Goal: Find specific page/section: Find specific page/section

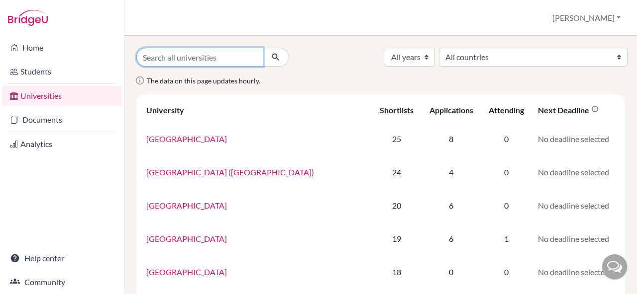
click at [192, 61] on input "Search all universities" at bounding box center [199, 57] width 127 height 19
type input "grinell"
click at [263, 48] on button "submit" at bounding box center [276, 57] width 26 height 19
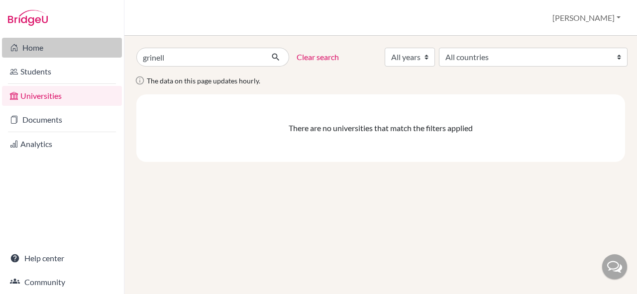
click at [26, 45] on link "Home" at bounding box center [62, 48] width 120 height 20
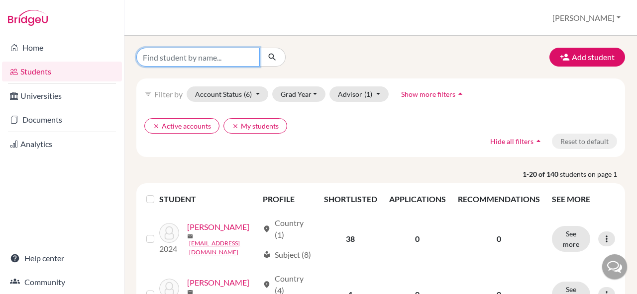
click at [202, 55] on input "Find student by name..." at bounding box center [197, 57] width 123 height 19
type input "b"
